Goal: Find specific page/section: Find specific page/section

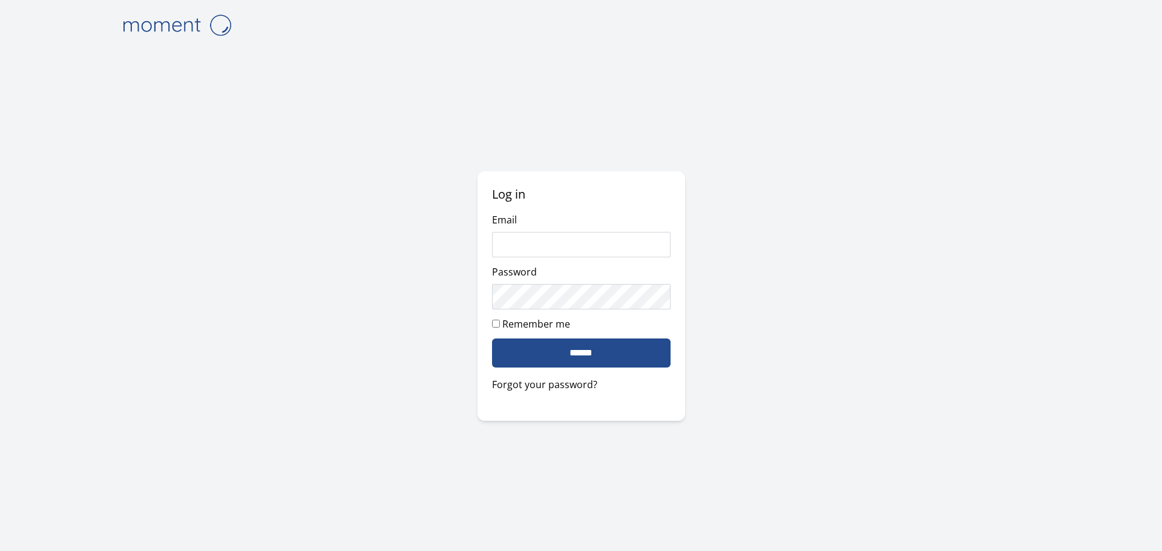
type input "**********"
click at [531, 322] on label "Remember me" at bounding box center [536, 323] width 68 height 13
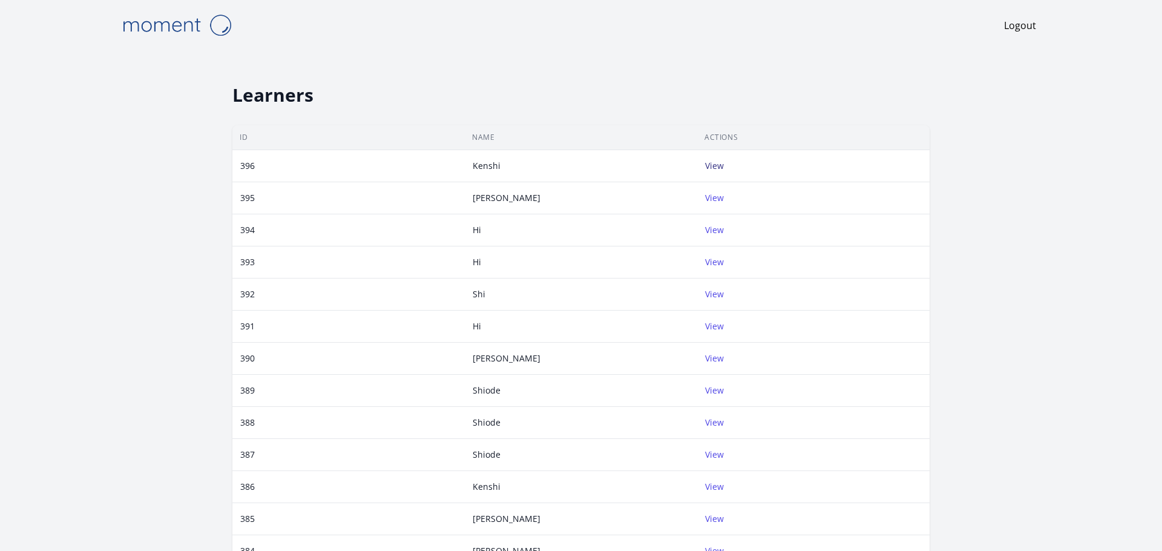
click at [717, 166] on link "View" at bounding box center [714, 165] width 19 height 11
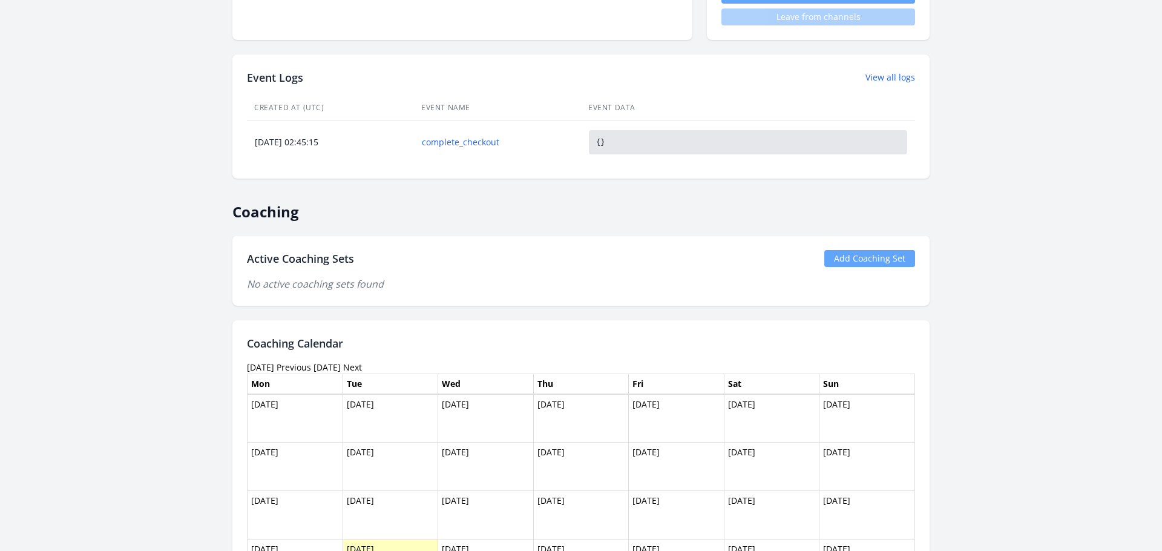
scroll to position [495, 0]
click at [483, 143] on link "complete_checkout" at bounding box center [497, 143] width 151 height 12
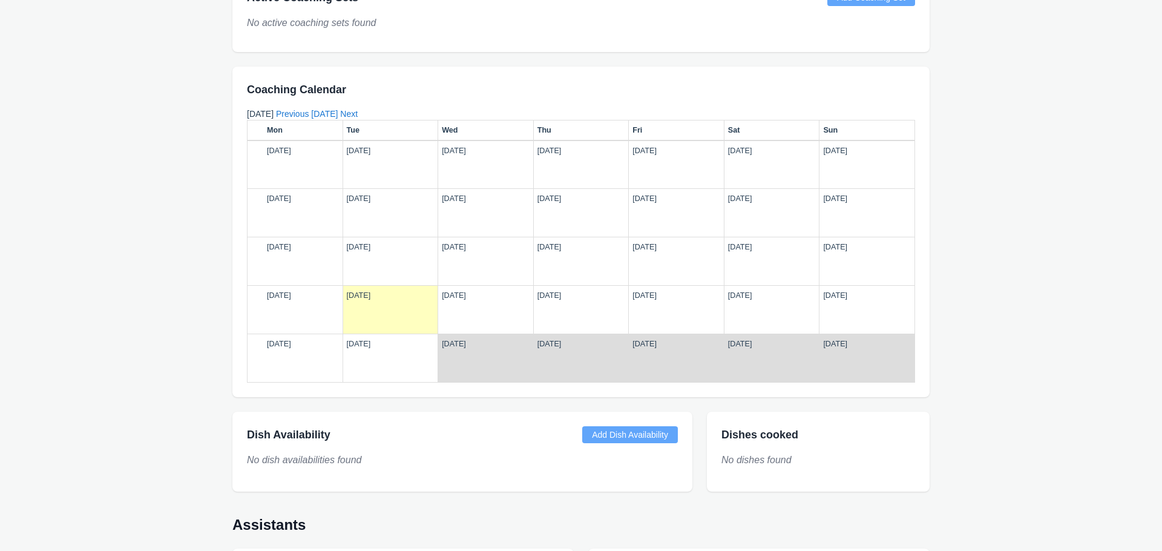
scroll to position [825, 0]
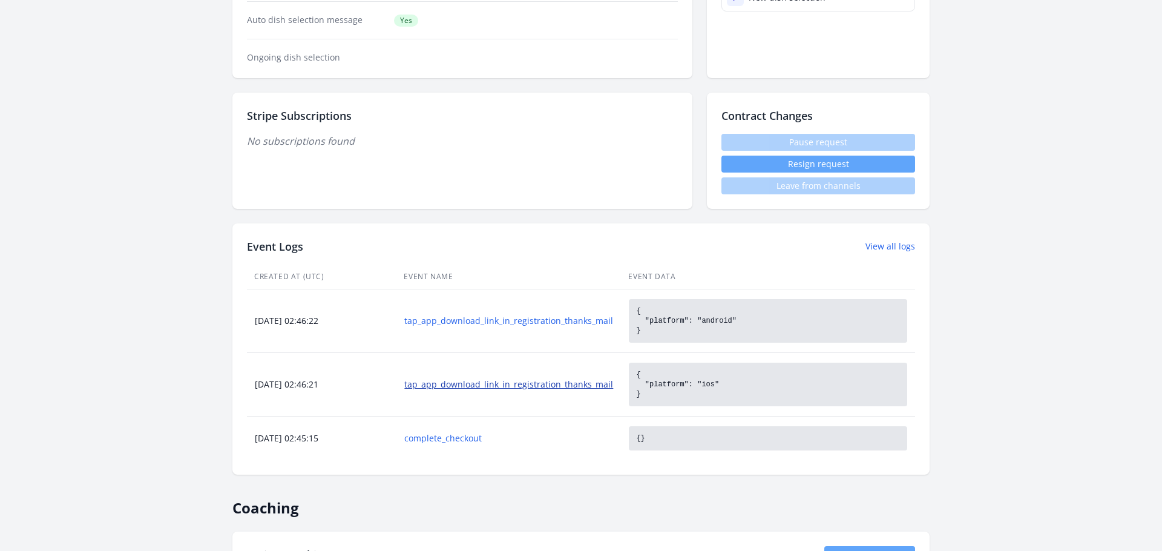
scroll to position [321, 0]
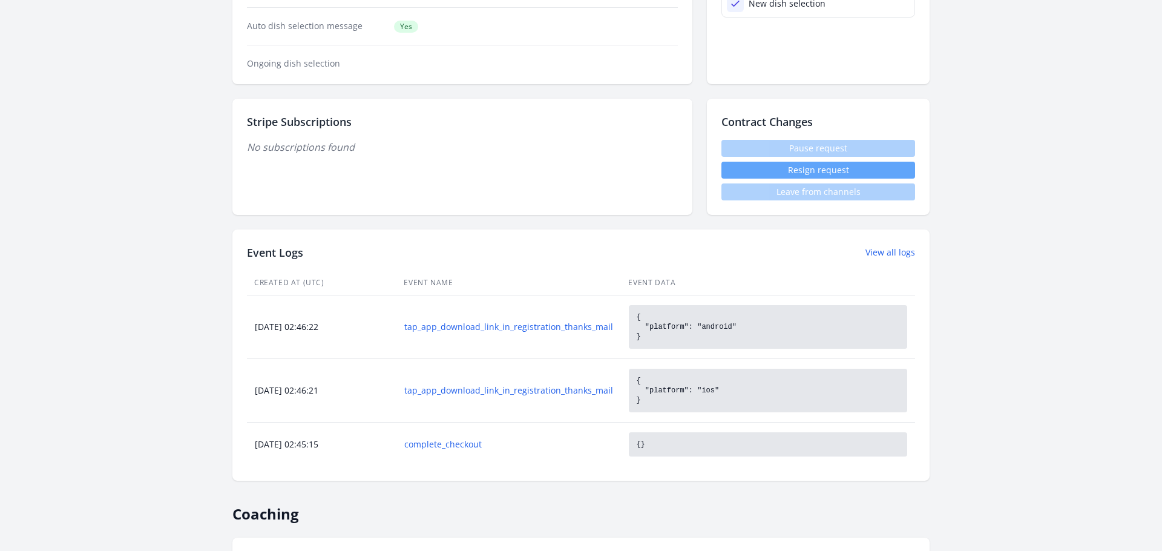
click at [516, 318] on td "tap_app_download_link_in_registration_thanks_mail" at bounding box center [508, 327] width 224 height 64
click at [516, 327] on link "tap_app_download_link_in_registration_thanks_mail" at bounding box center [508, 327] width 209 height 12
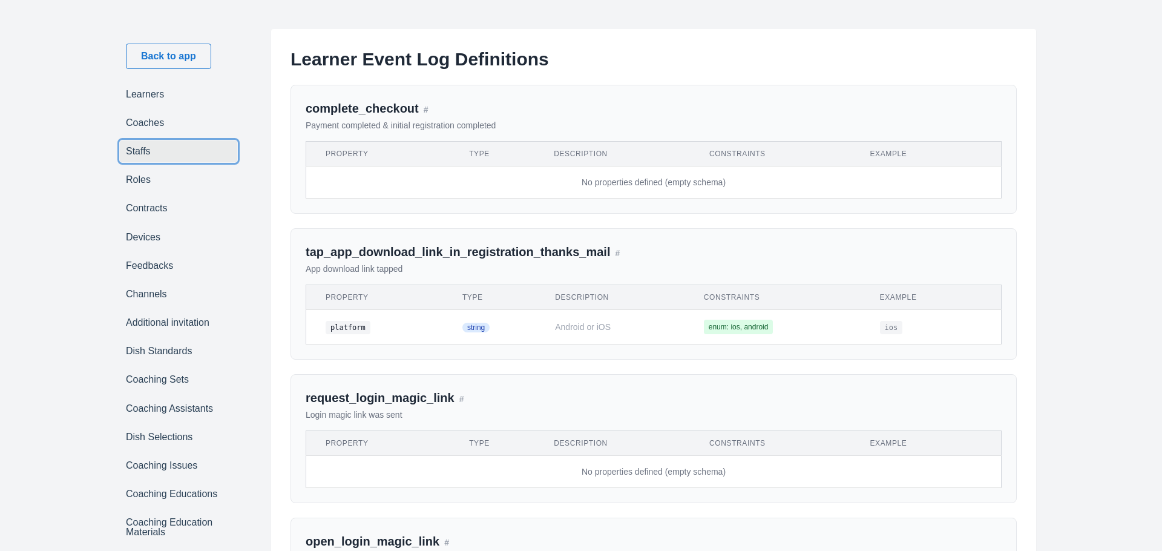
click at [161, 159] on link "Staffs" at bounding box center [178, 150] width 117 height 21
